Goal: Navigation & Orientation: Find specific page/section

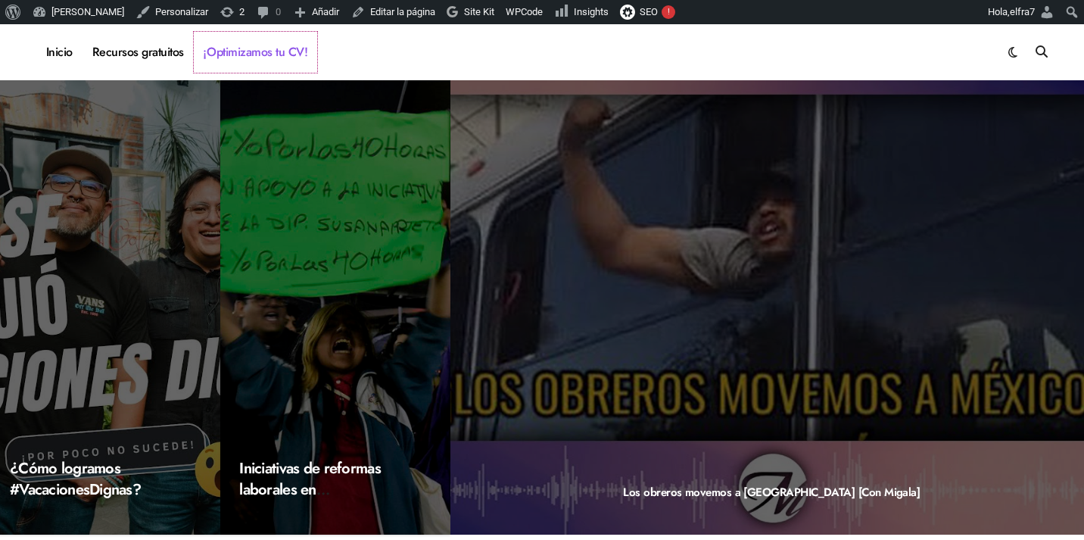
click at [239, 62] on link "¡Optimizamos tu CV!" at bounding box center [255, 52] width 123 height 41
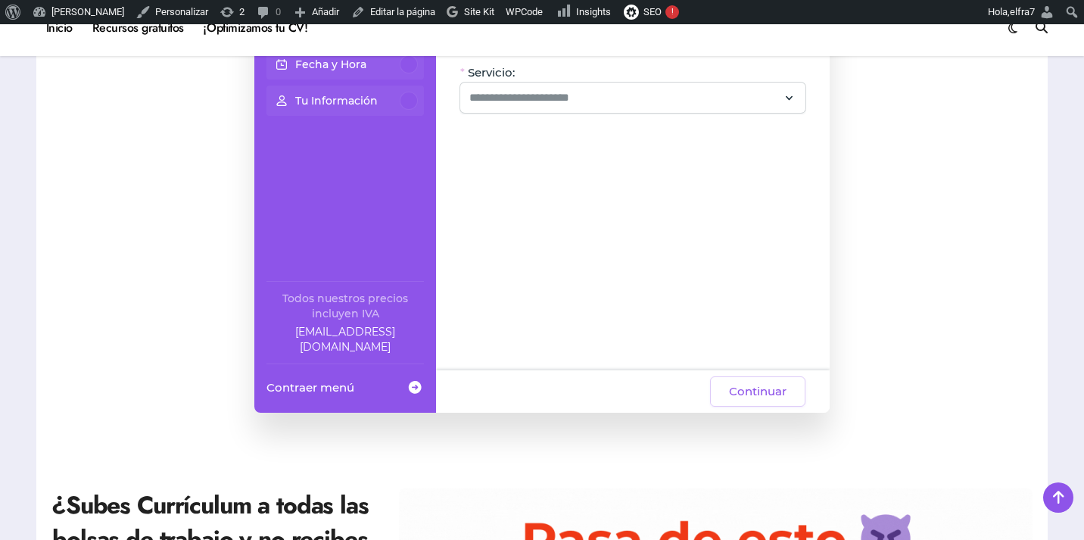
scroll to position [76, 0]
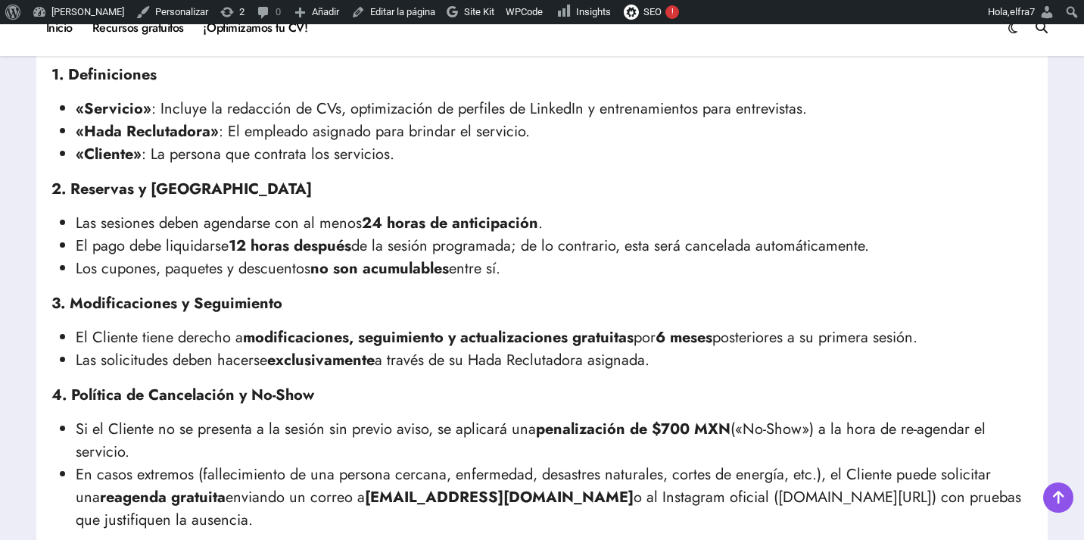
scroll to position [168, 0]
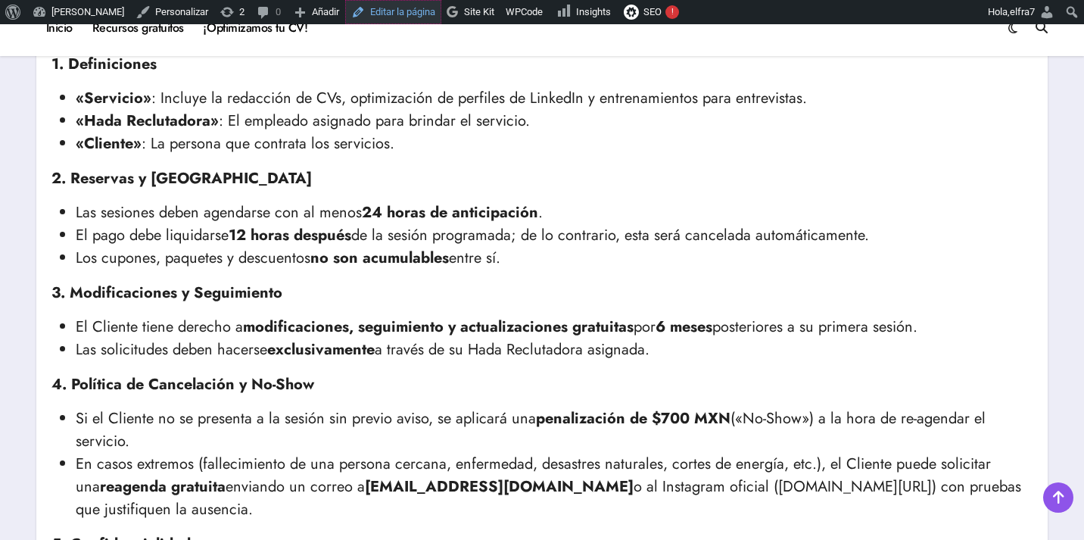
click at [394, 17] on link "Editar la página" at bounding box center [393, 12] width 96 height 24
